Goal: Task Accomplishment & Management: Manage account settings

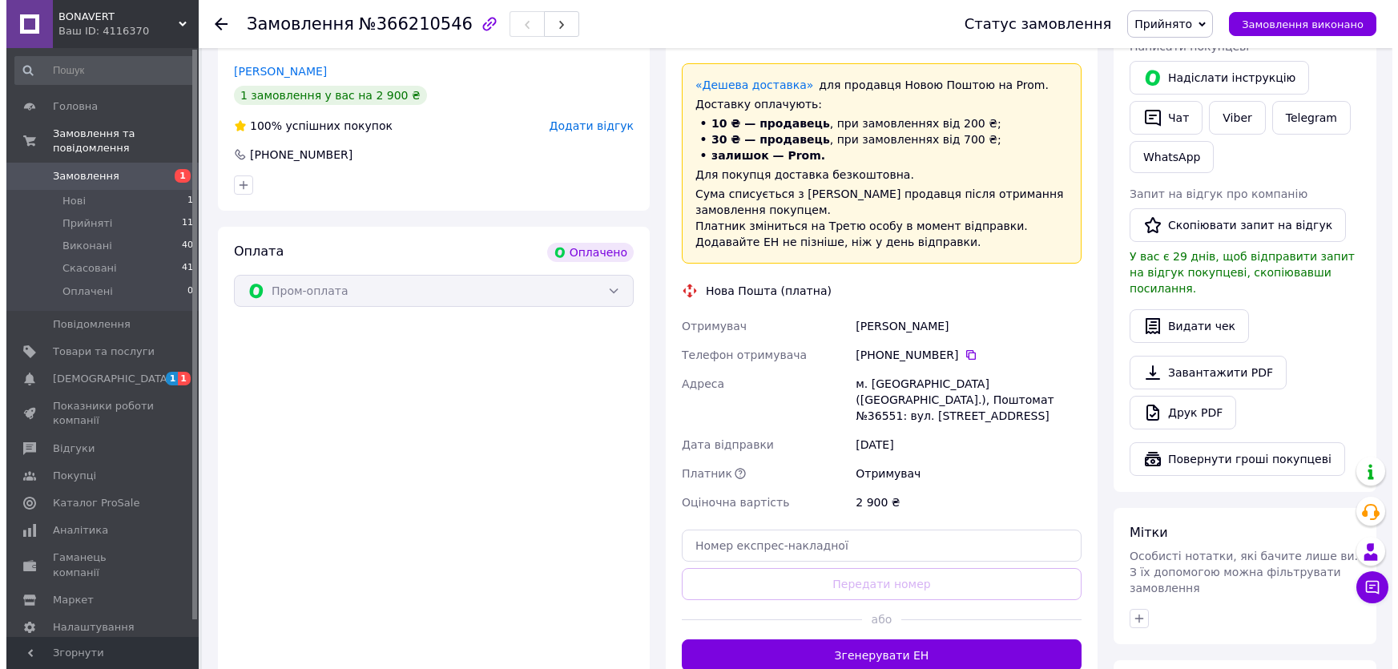
scroll to position [218, 0]
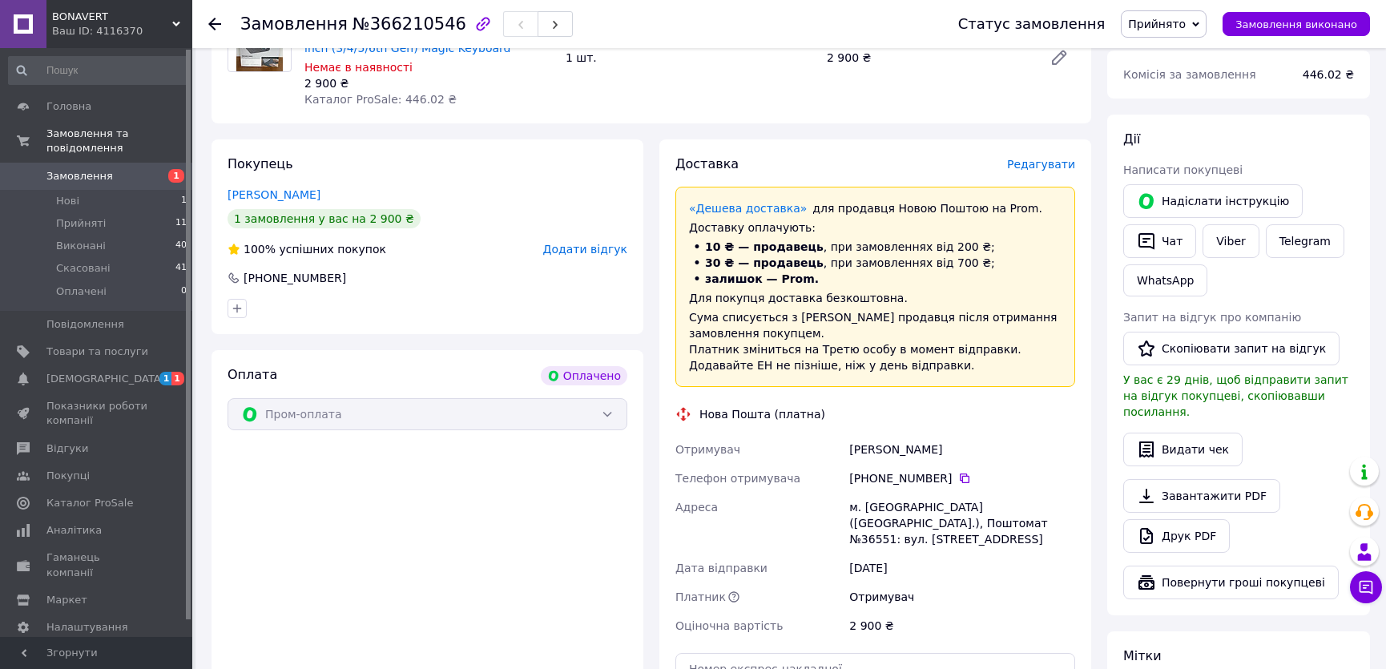
click at [1045, 162] on span "Редагувати" at bounding box center [1041, 164] width 68 height 13
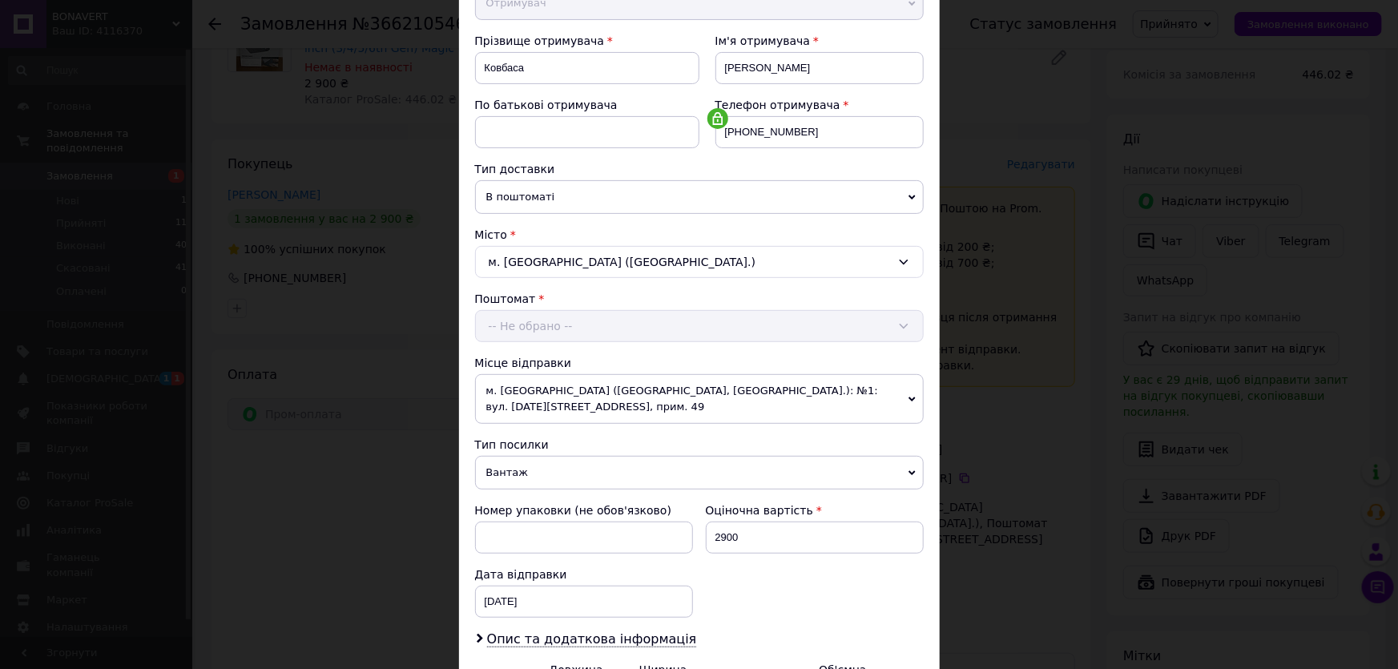
click at [830, 384] on span "м. Соснівка (Львівська обл., Червоноградський р-н.): №1: вул. 22 Січня, 22а, пр…" at bounding box center [699, 399] width 449 height 50
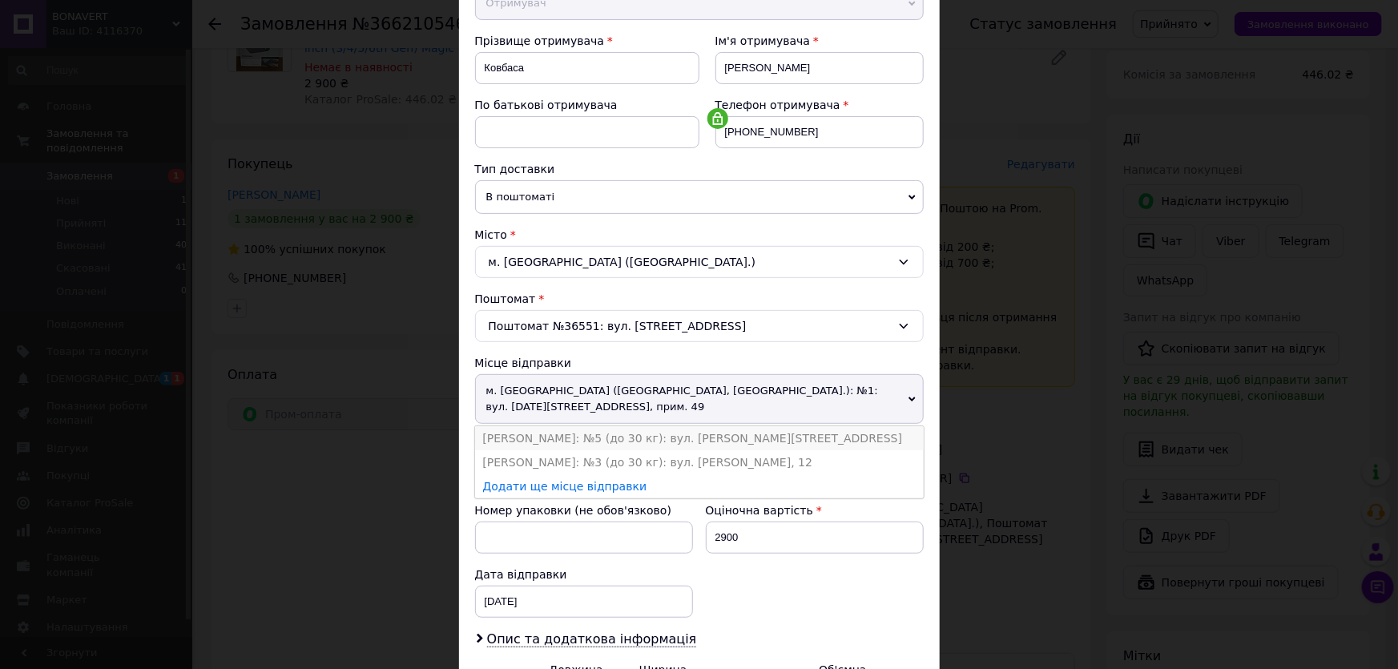
click at [720, 438] on li "Шептицький: №5 (до 30 кг): вул. Степана Бандери, 54" at bounding box center [699, 438] width 449 height 24
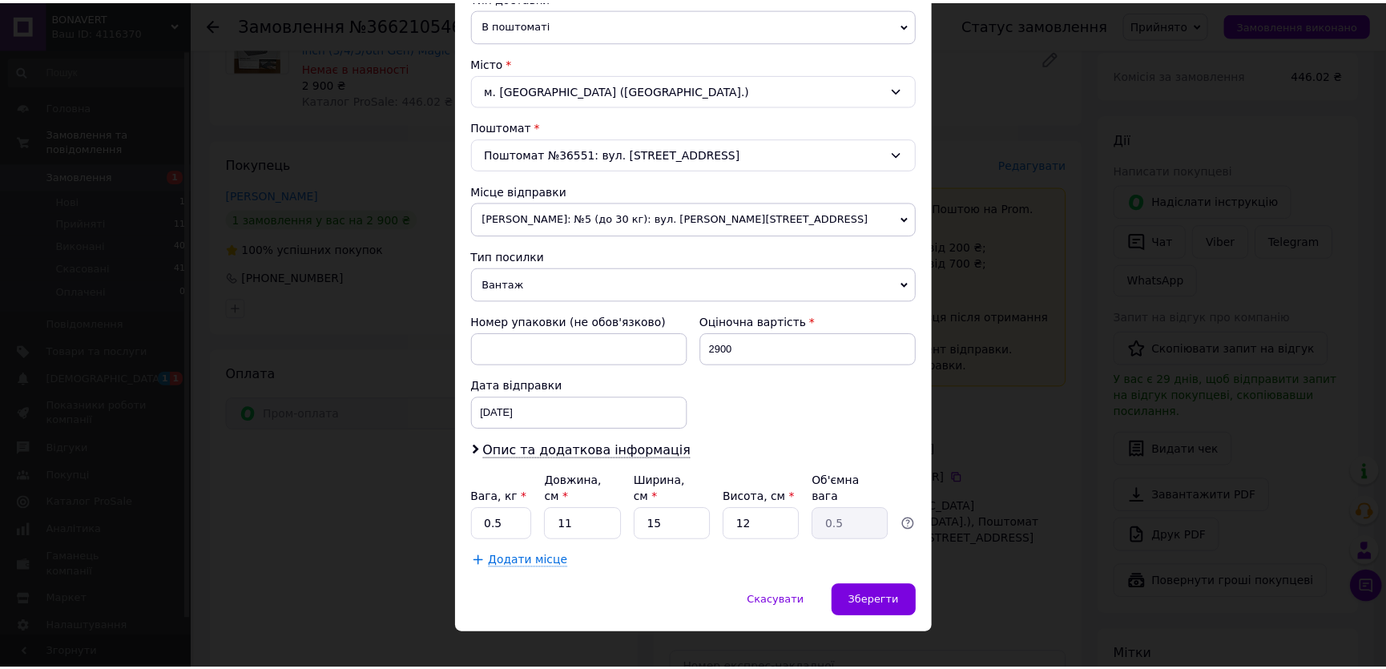
scroll to position [392, 0]
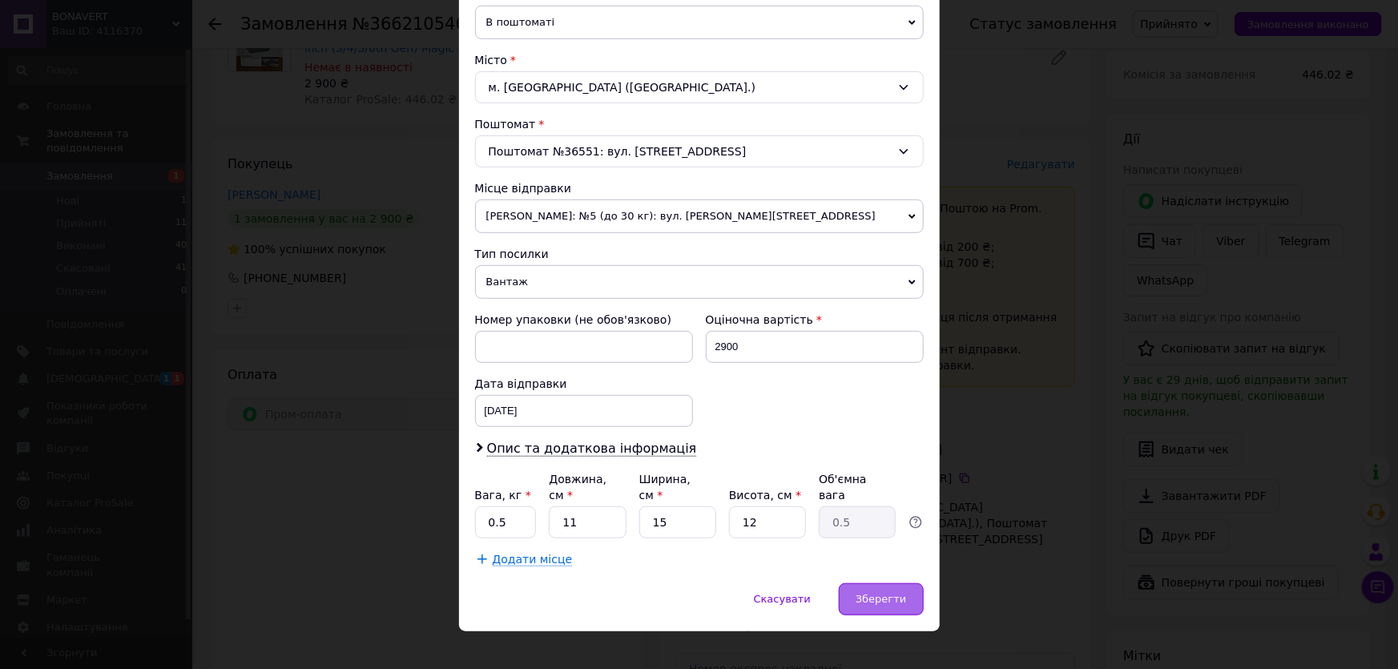
click at [887, 593] on span "Зберегти" at bounding box center [880, 599] width 50 height 12
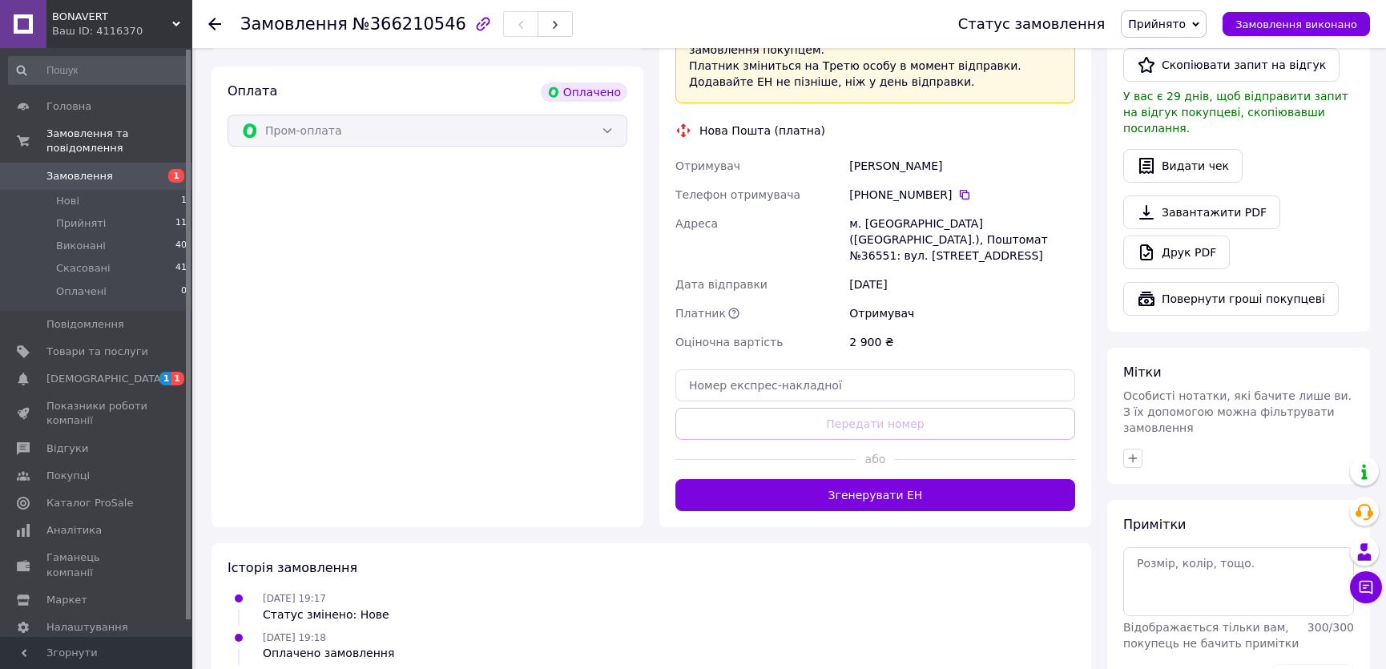
scroll to position [509, 0]
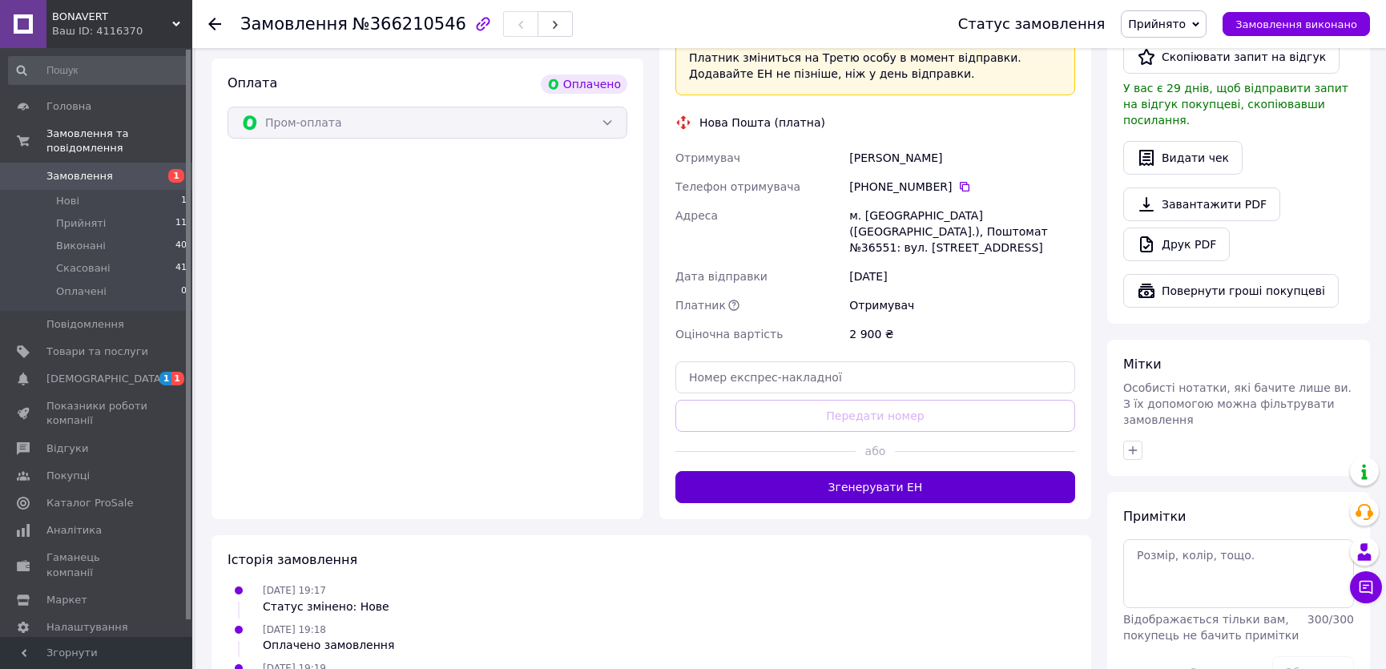
click at [920, 491] on button "Згенерувати ЕН" at bounding box center [875, 487] width 400 height 32
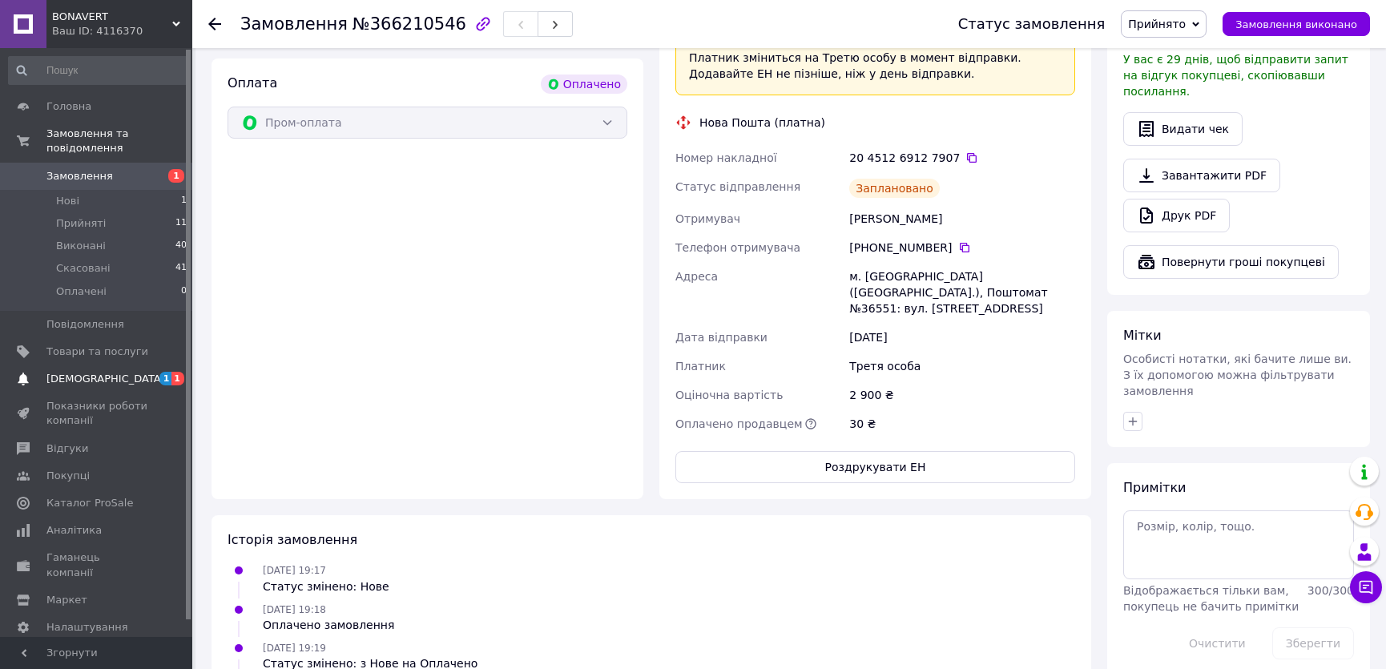
click at [137, 372] on span "[DEMOGRAPHIC_DATA]" at bounding box center [97, 379] width 102 height 14
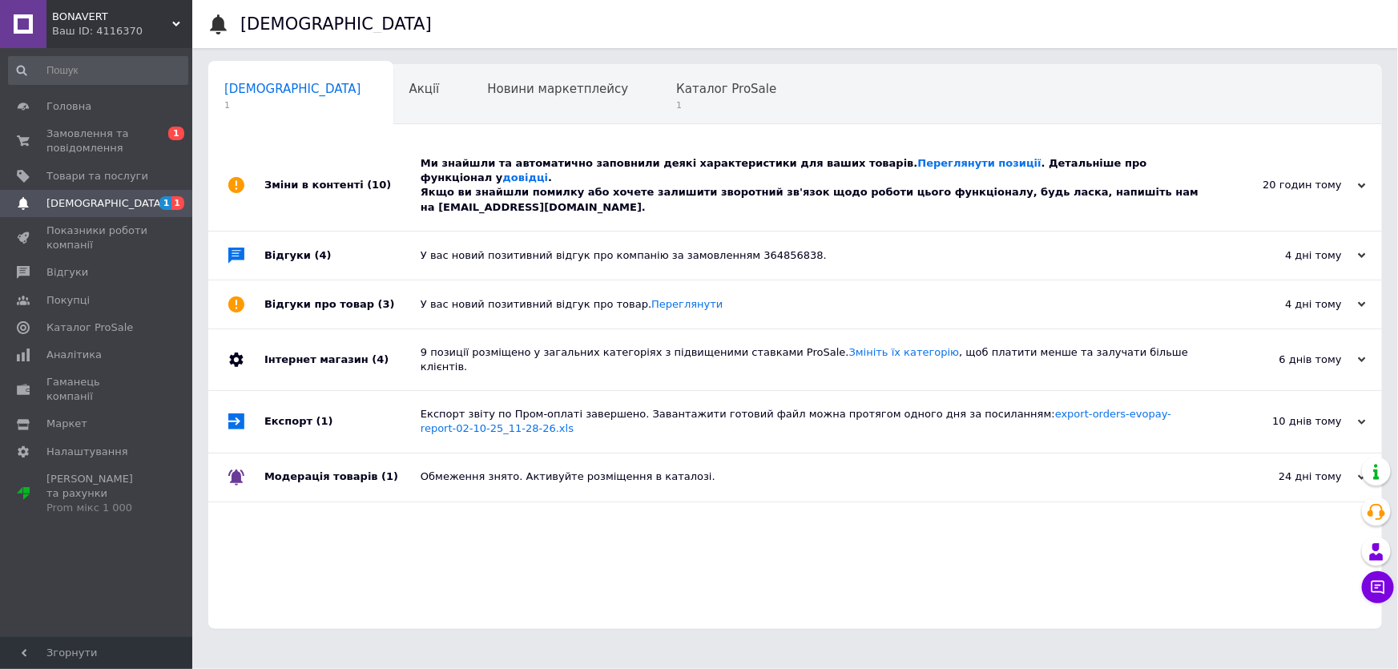
click at [728, 182] on div "Ми знайшли та автоматично заповнили деякі характеристики для ваших товарів. Пер…" at bounding box center [813, 185] width 785 height 58
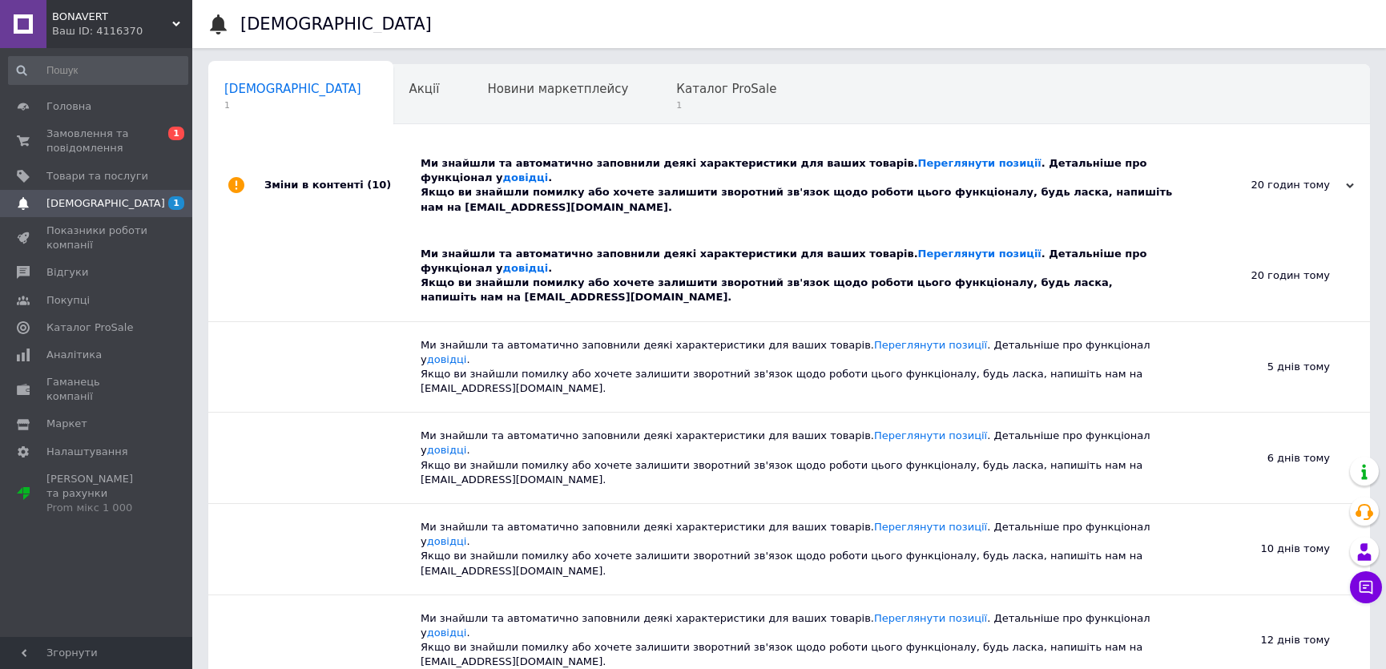
drag, startPoint x: 900, startPoint y: 162, endPoint x: 768, endPoint y: 105, distance: 143.9
click at [676, 83] on span "Каталог ProSale" at bounding box center [726, 89] width 100 height 14
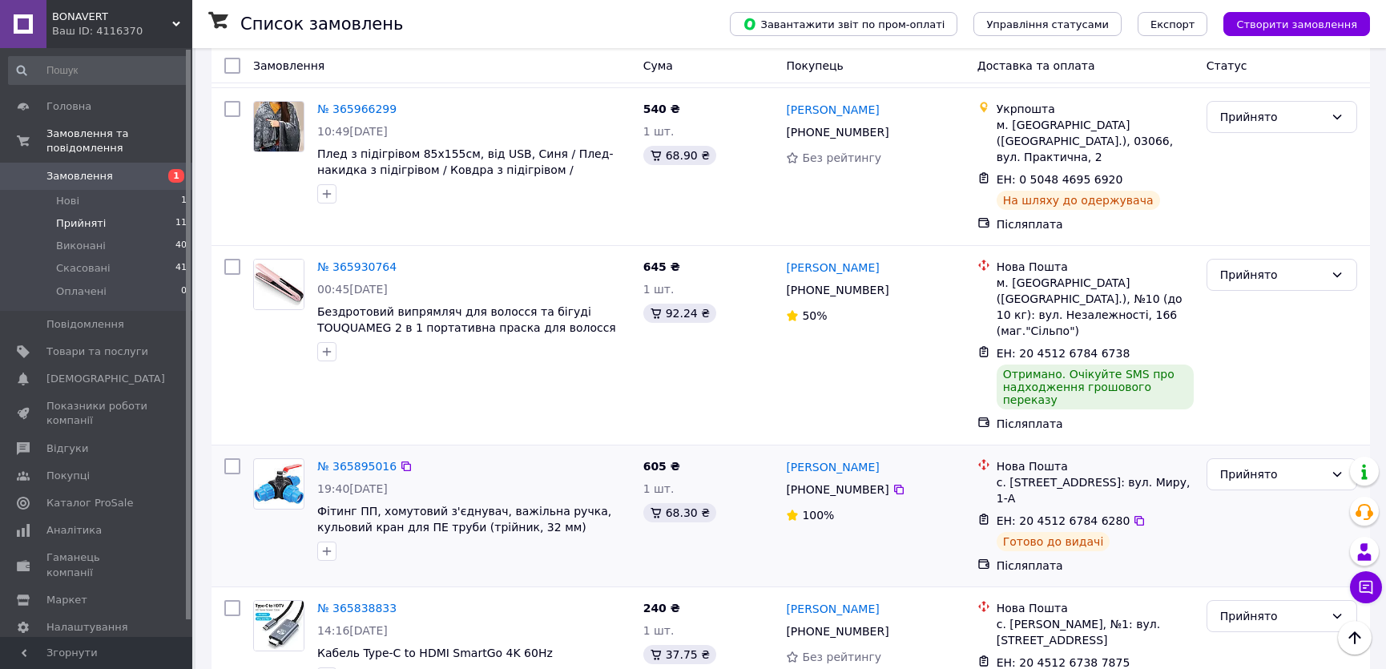
scroll to position [655, 0]
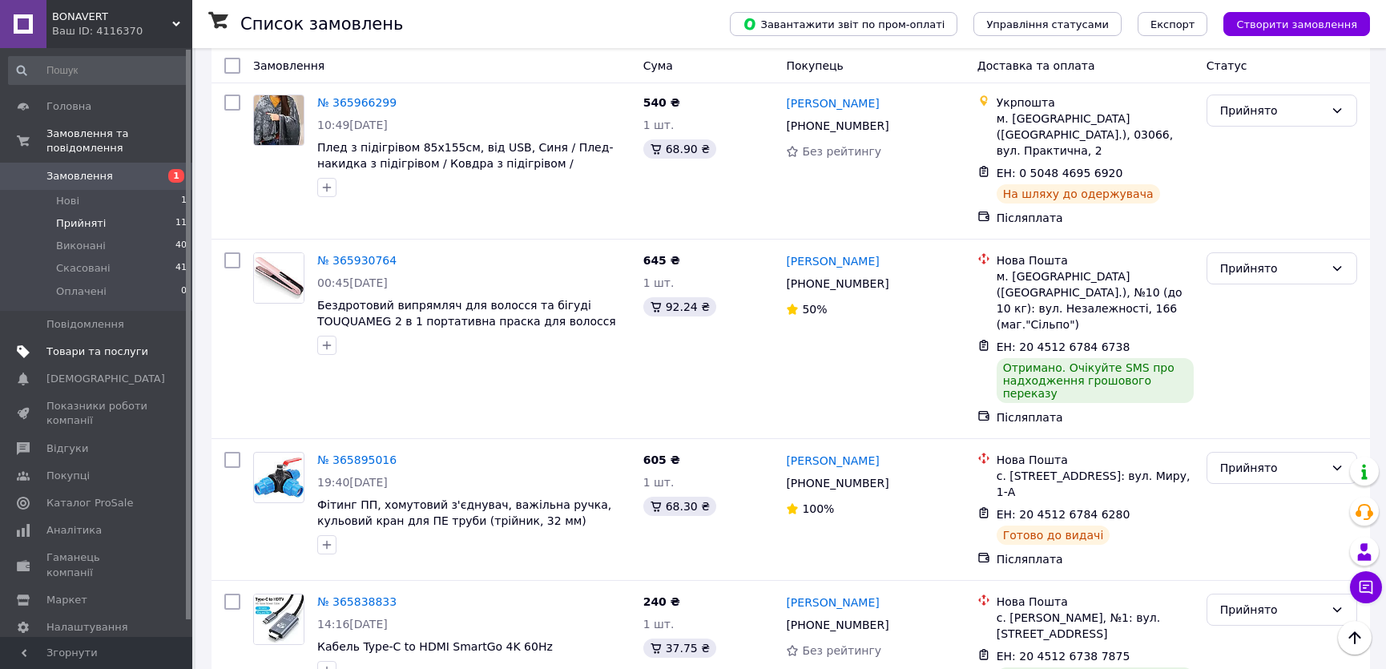
click at [135, 344] on span "Товари та послуги" at bounding box center [97, 351] width 102 height 14
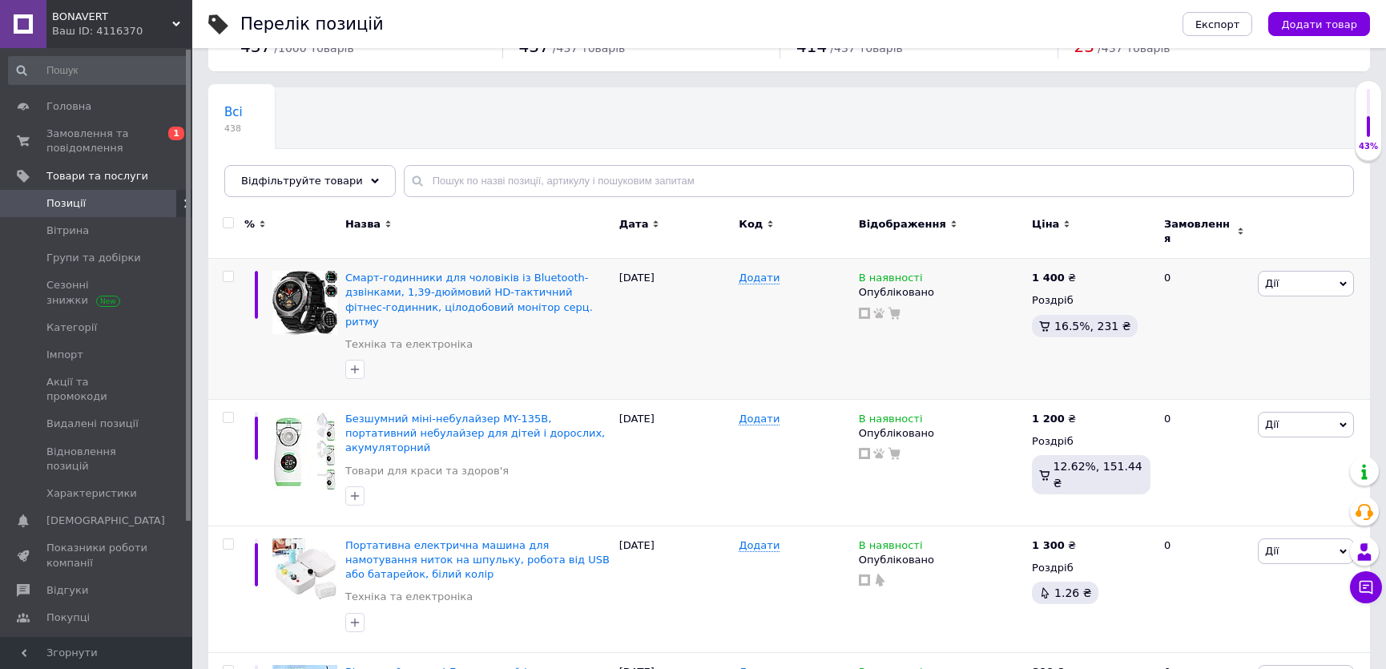
scroll to position [145, 0]
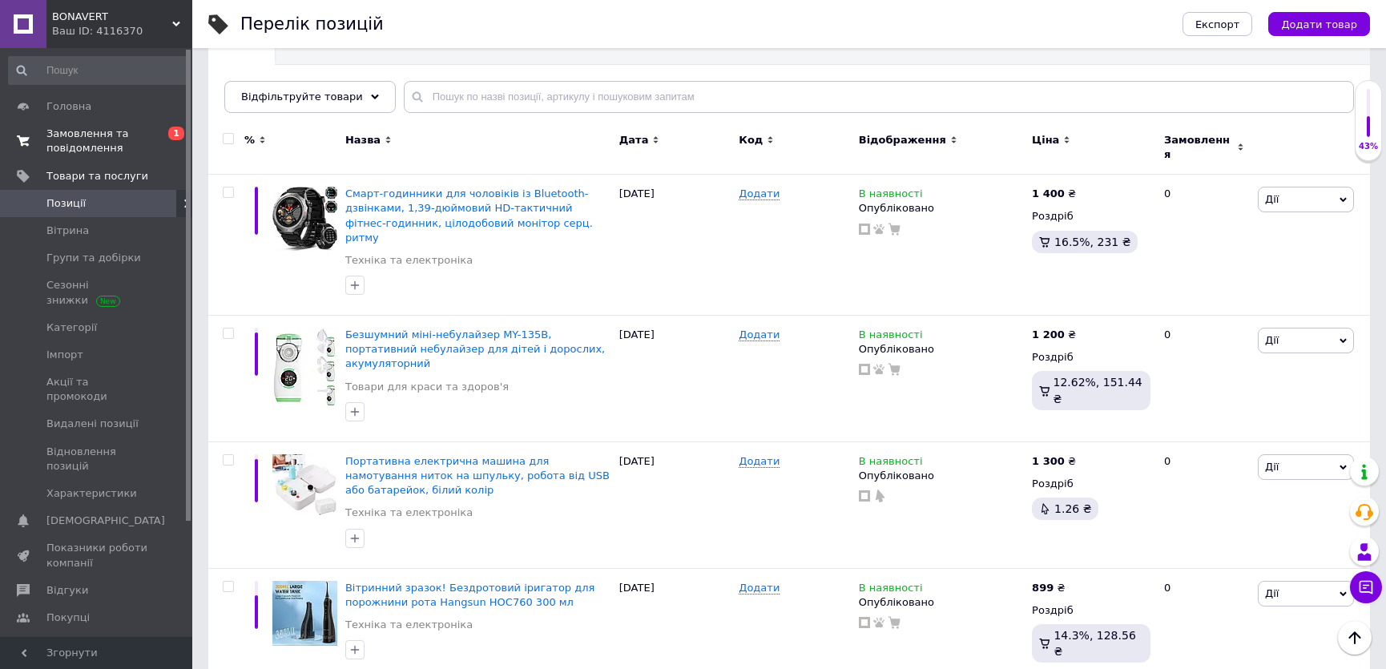
click at [78, 147] on span "Замовлення та повідомлення" at bounding box center [97, 141] width 102 height 29
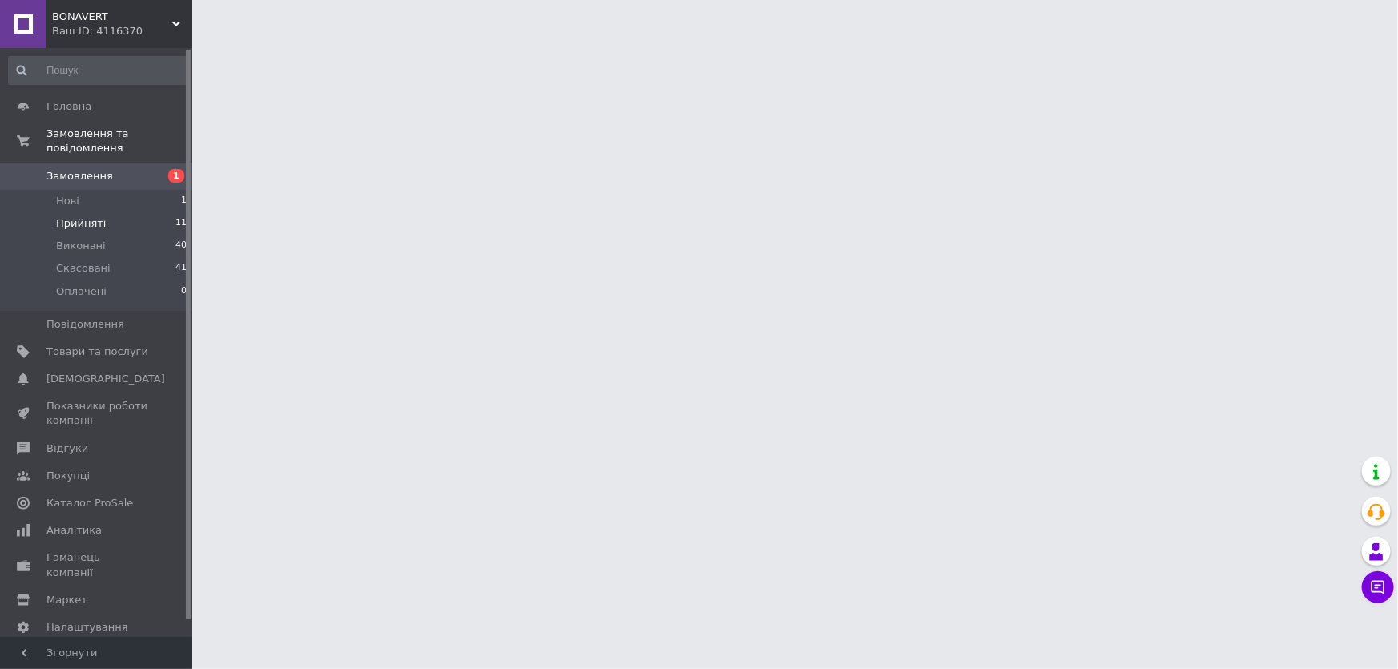
click at [87, 216] on span "Прийняті" at bounding box center [81, 223] width 50 height 14
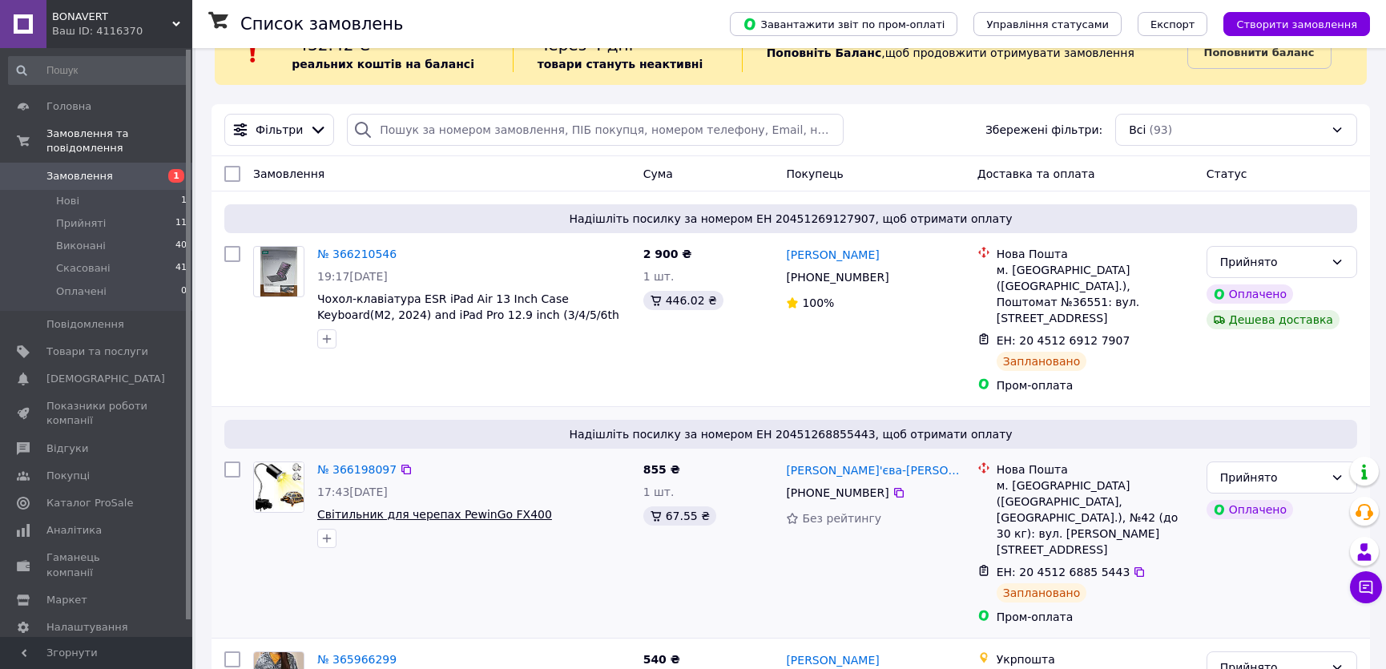
scroll to position [72, 0]
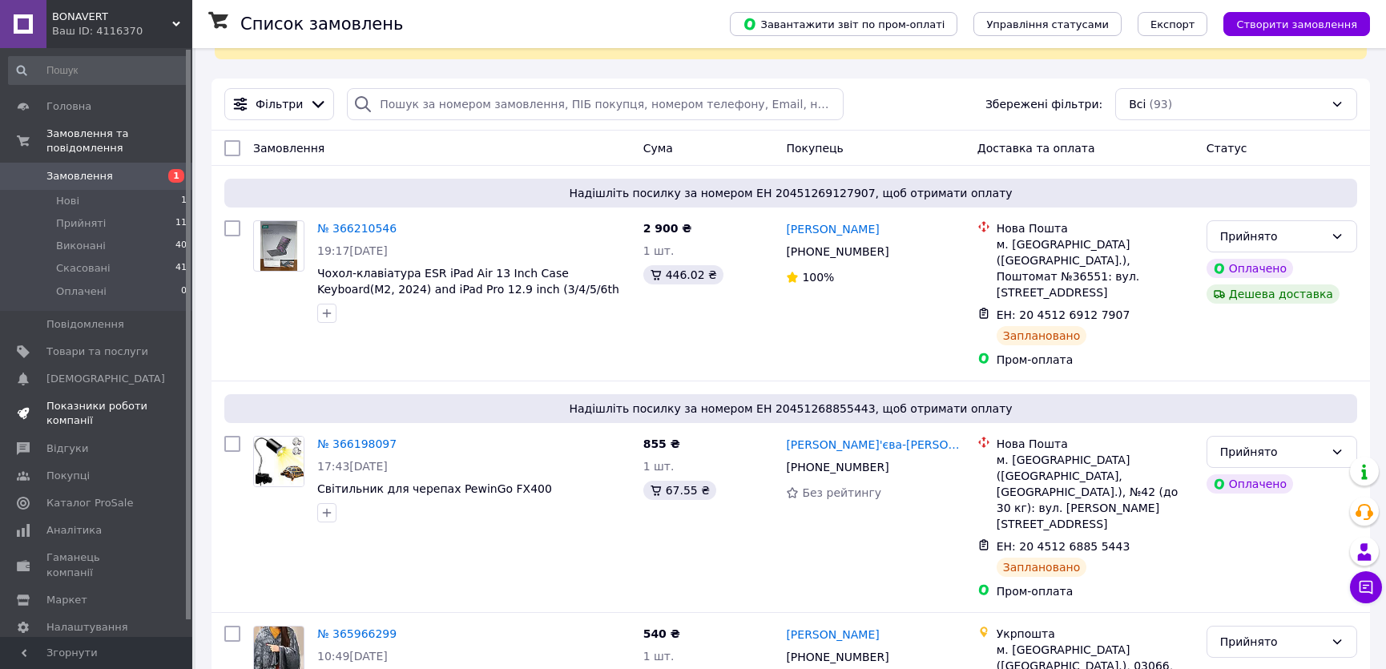
click at [144, 399] on span "Показники роботи компанії" at bounding box center [97, 413] width 102 height 29
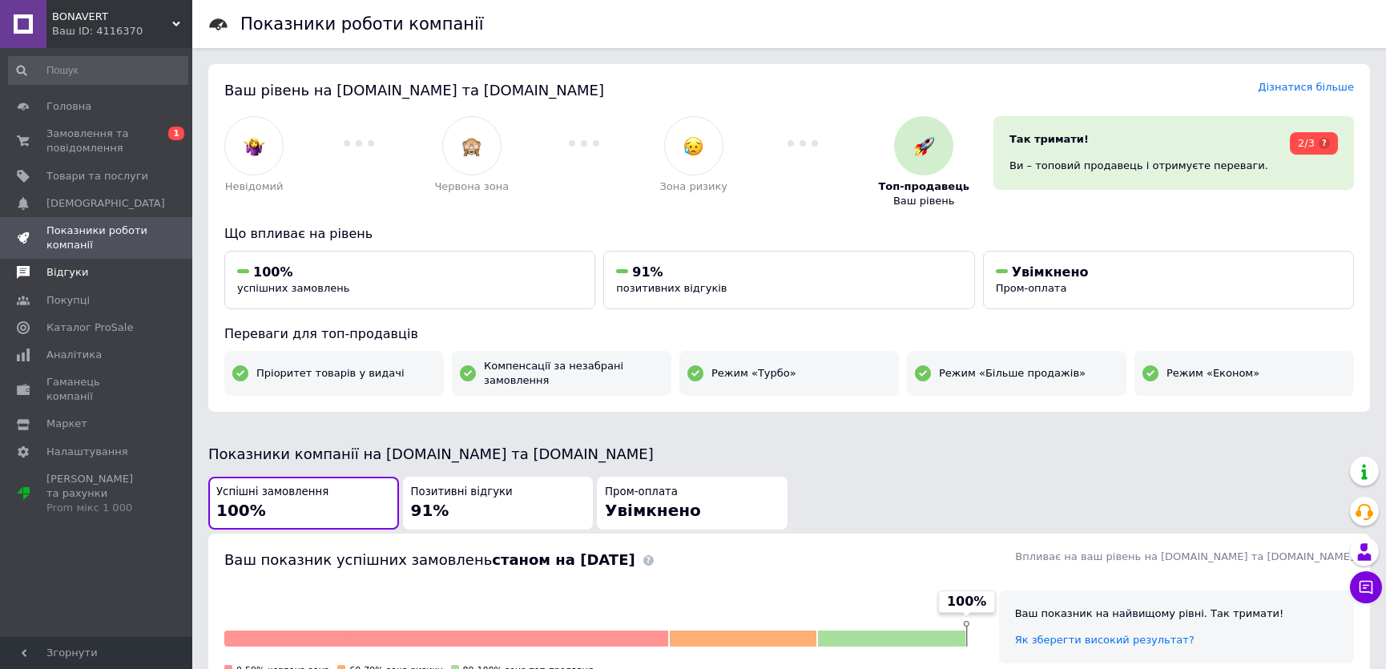
click at [113, 265] on span "Відгуки" at bounding box center [97, 272] width 102 height 14
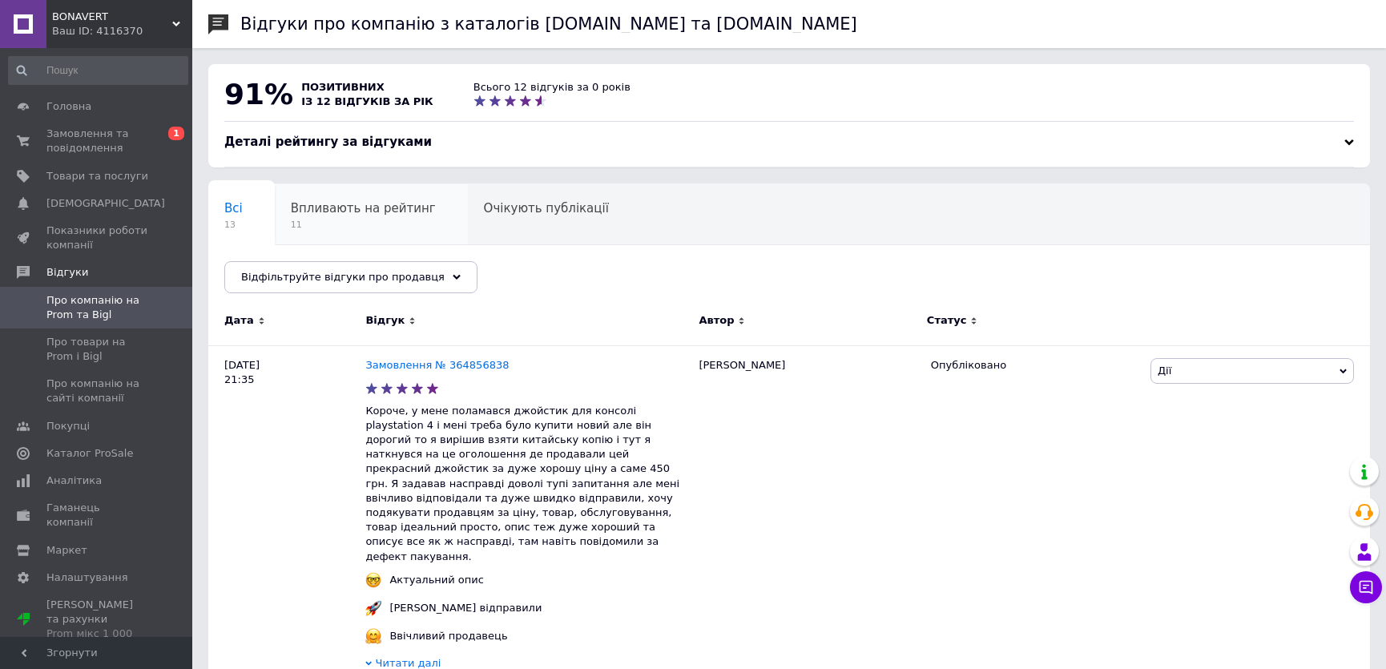
click at [364, 213] on span "Впливають на рейтинг" at bounding box center [363, 208] width 145 height 14
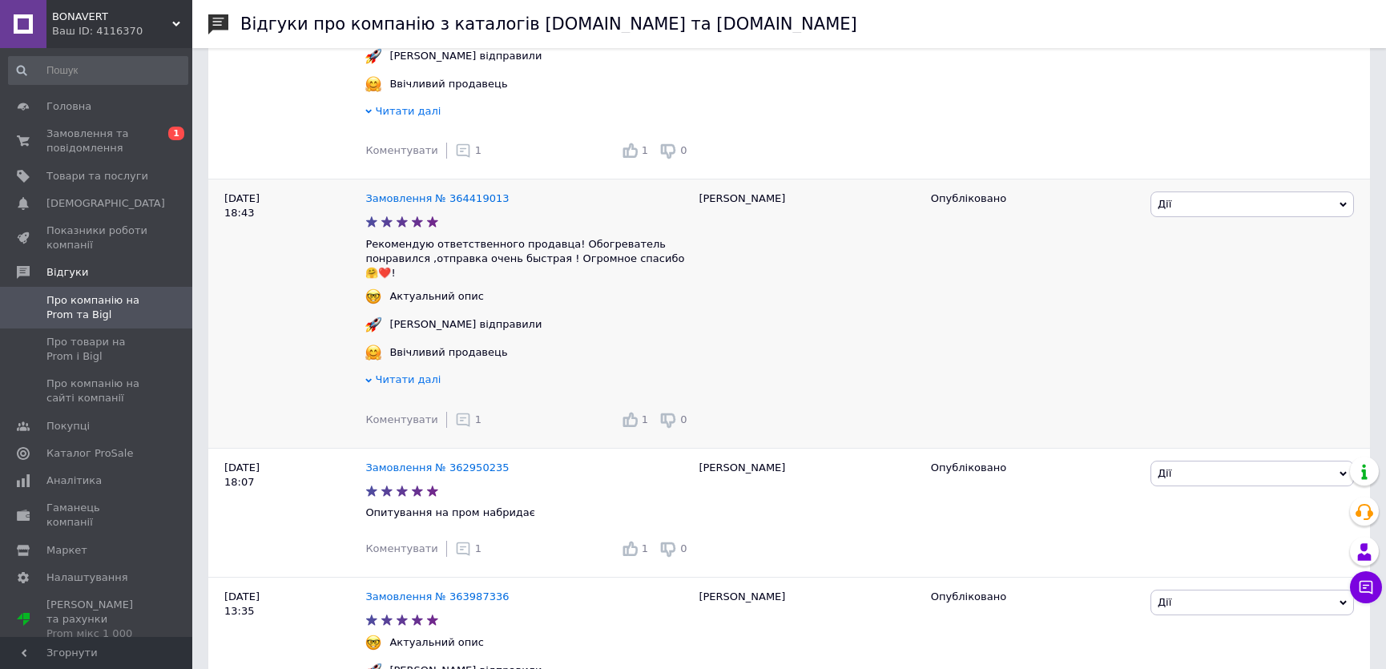
scroll to position [582, 0]
click at [403, 371] on span "Читати далі" at bounding box center [409, 377] width 66 height 12
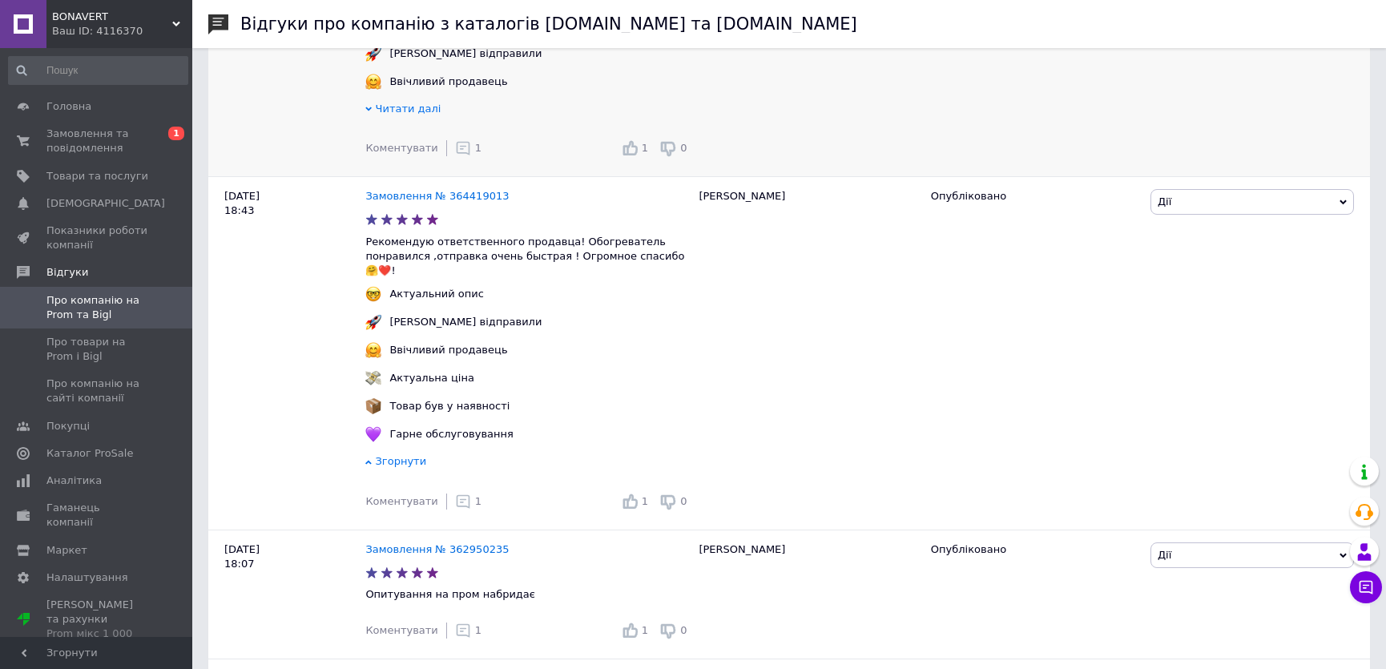
click at [401, 103] on span "Читати далі" at bounding box center [409, 109] width 66 height 12
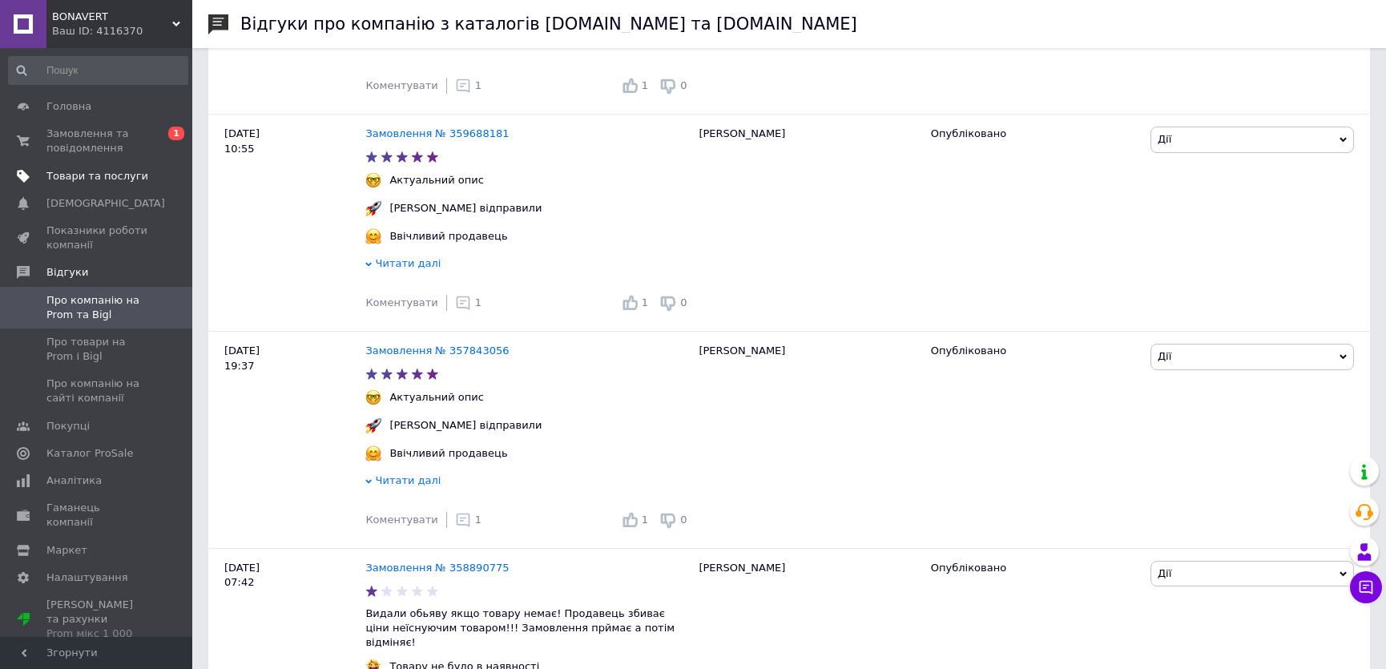
scroll to position [1626, 0]
click at [115, 127] on span "Замовлення та повідомлення" at bounding box center [97, 141] width 102 height 29
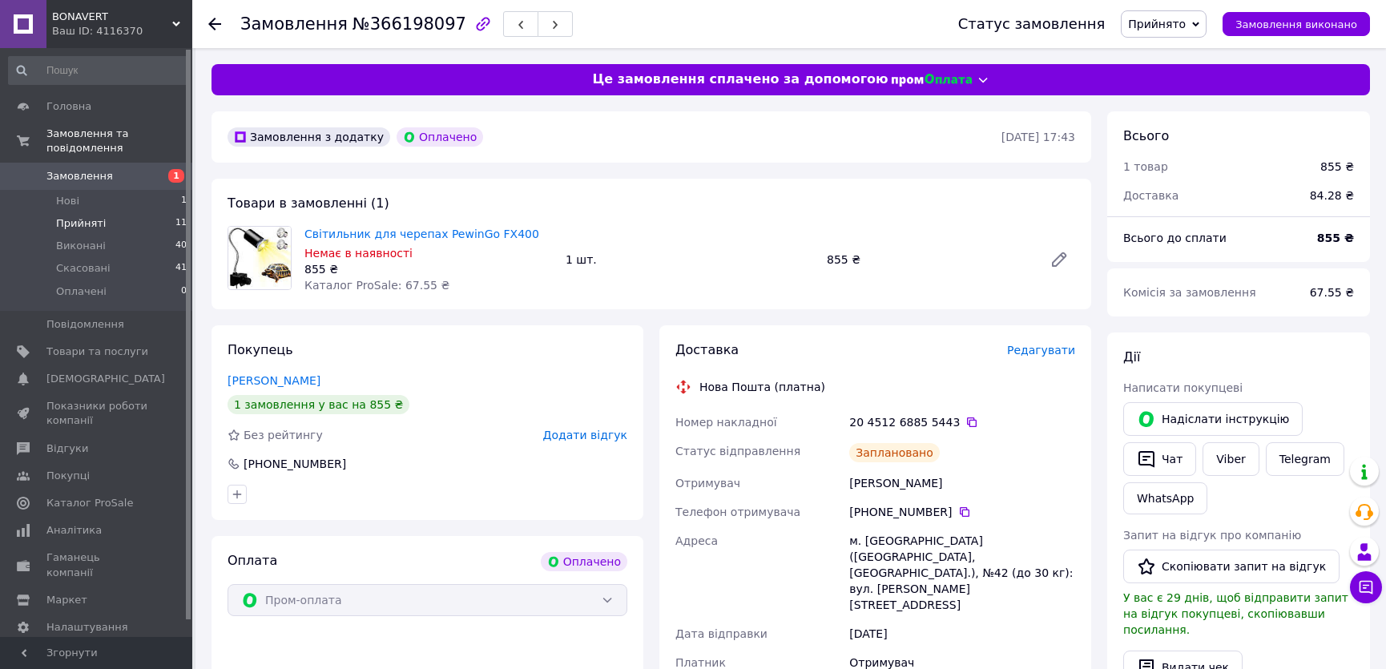
click at [107, 212] on li "Прийняті 11" at bounding box center [98, 223] width 196 height 22
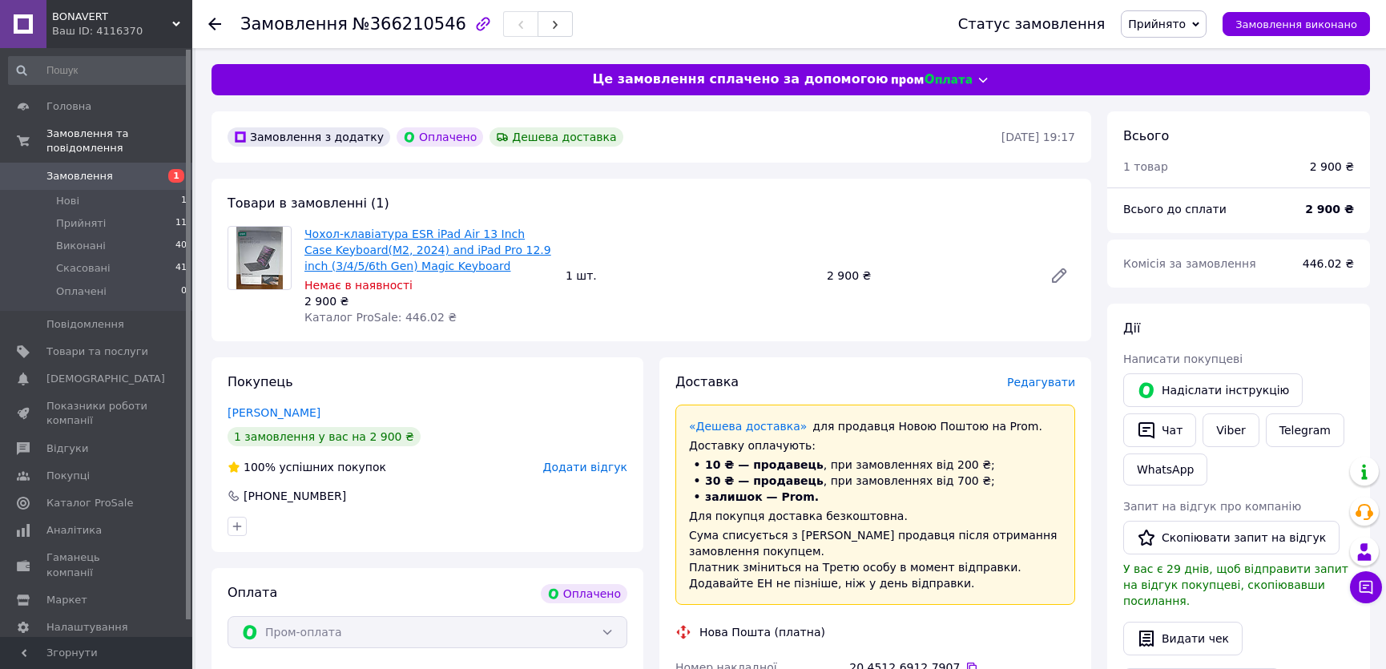
click at [326, 248] on link "Чохол-клавіатура ESR iPad Air 13 Inch Case Keyboard(M2, 2024) and iPad Pro 12.9…" at bounding box center [427, 249] width 247 height 45
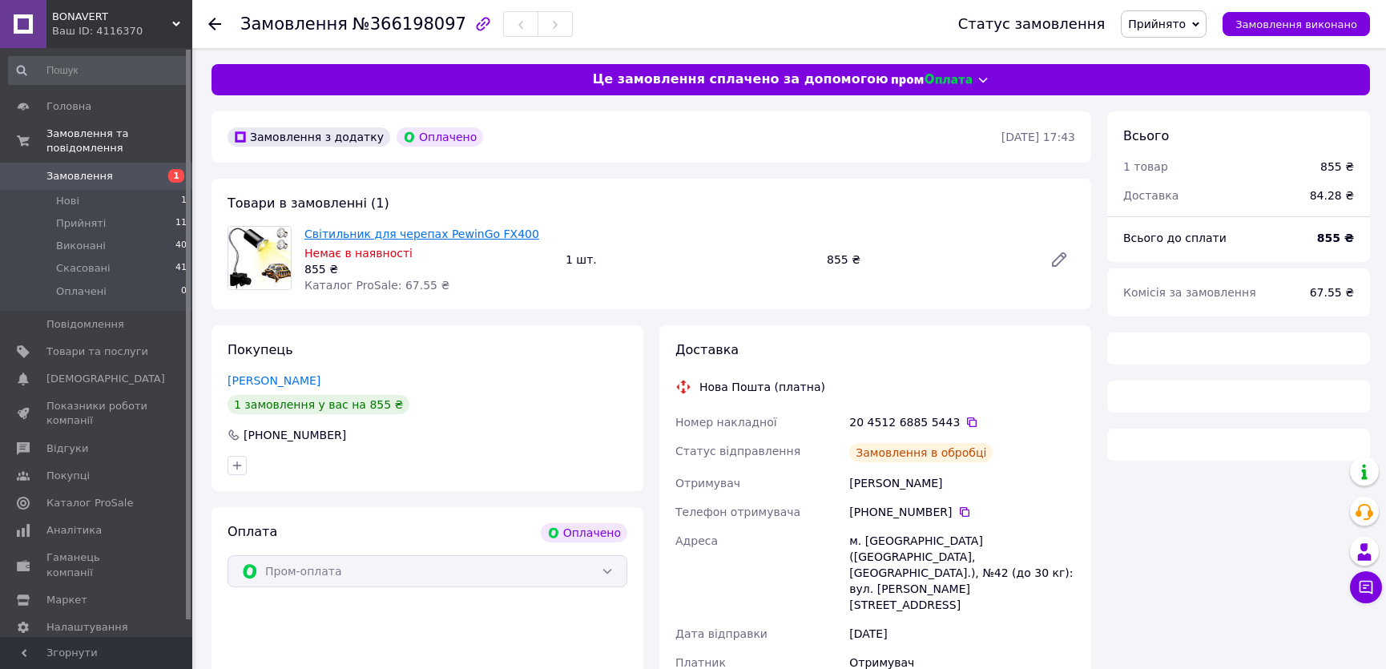
click at [346, 235] on link "Світильник для черепах PewinGo FX400" at bounding box center [421, 233] width 235 height 13
